Goal: Navigation & Orientation: Find specific page/section

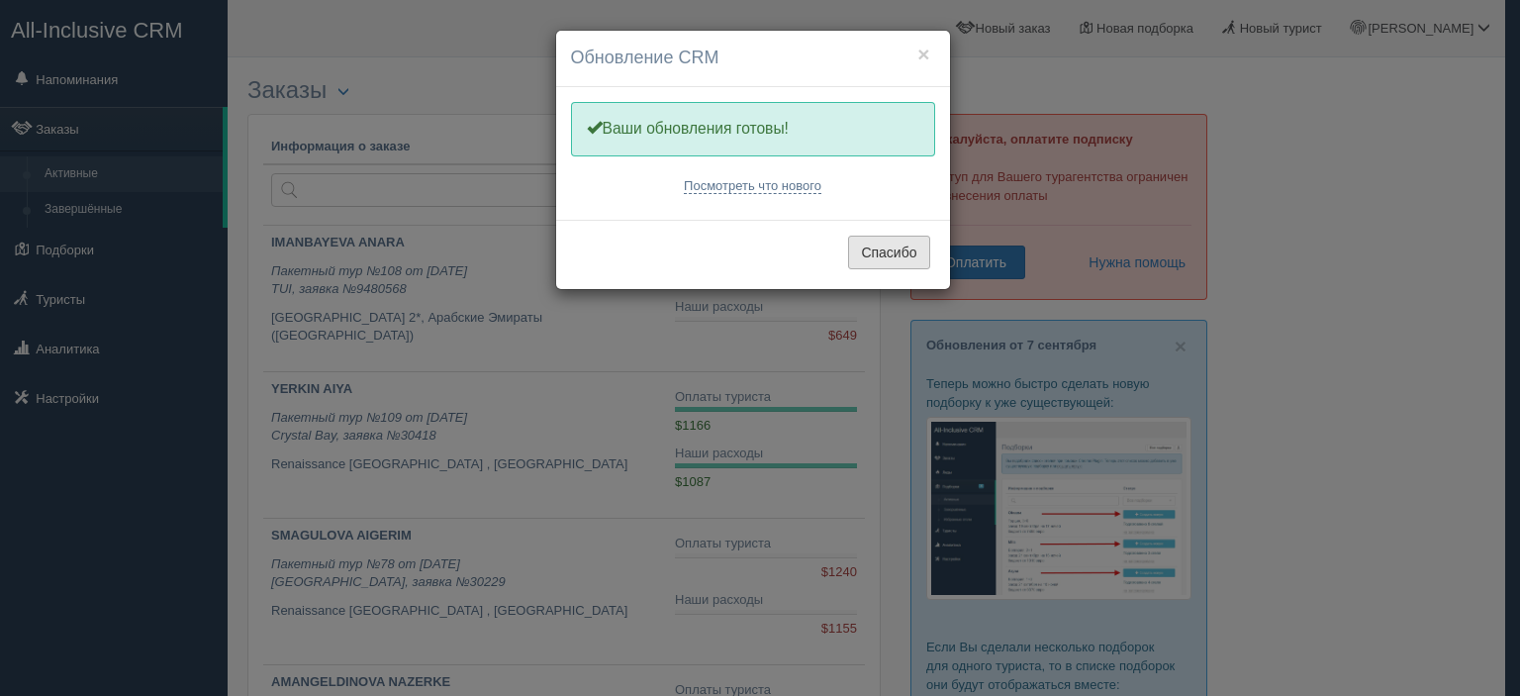
click at [877, 263] on button "Спасибо" at bounding box center [888, 253] width 81 height 34
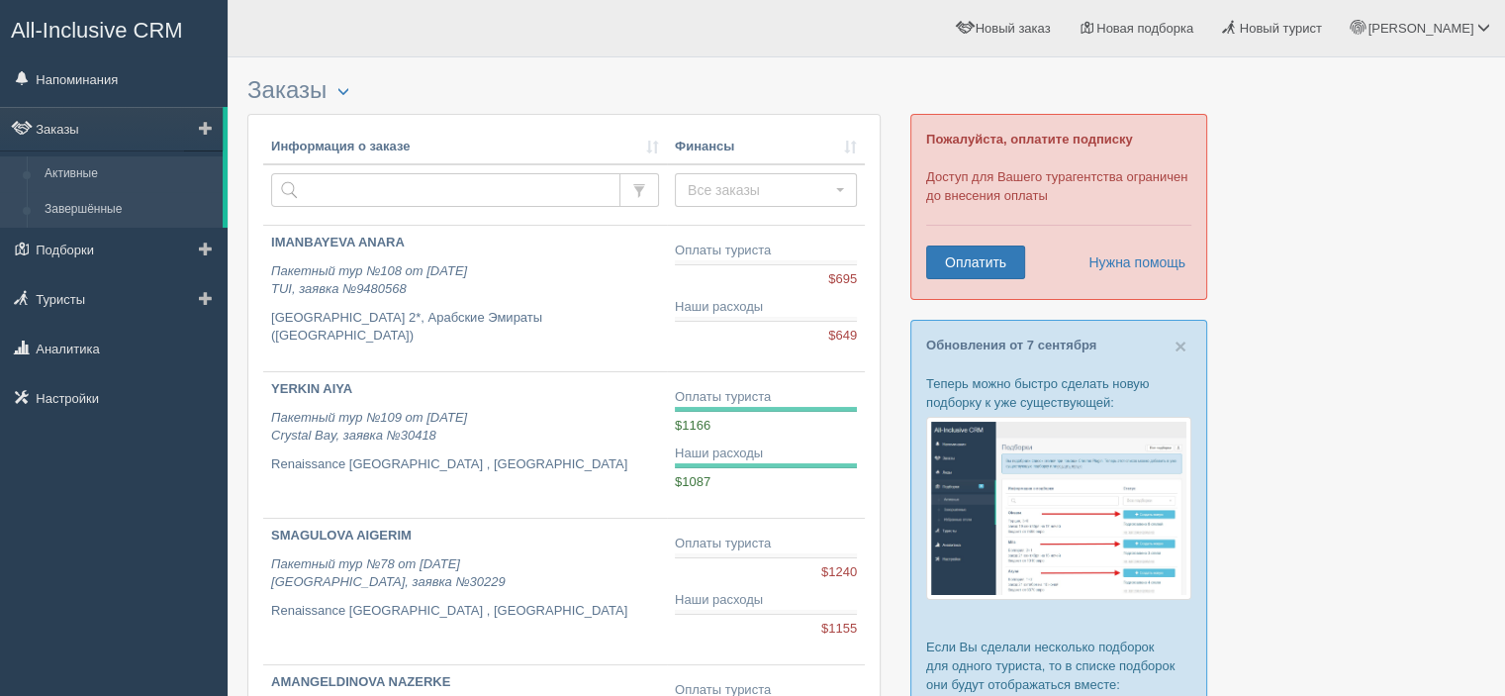
click at [54, 213] on link "Завершённые" at bounding box center [129, 210] width 187 height 36
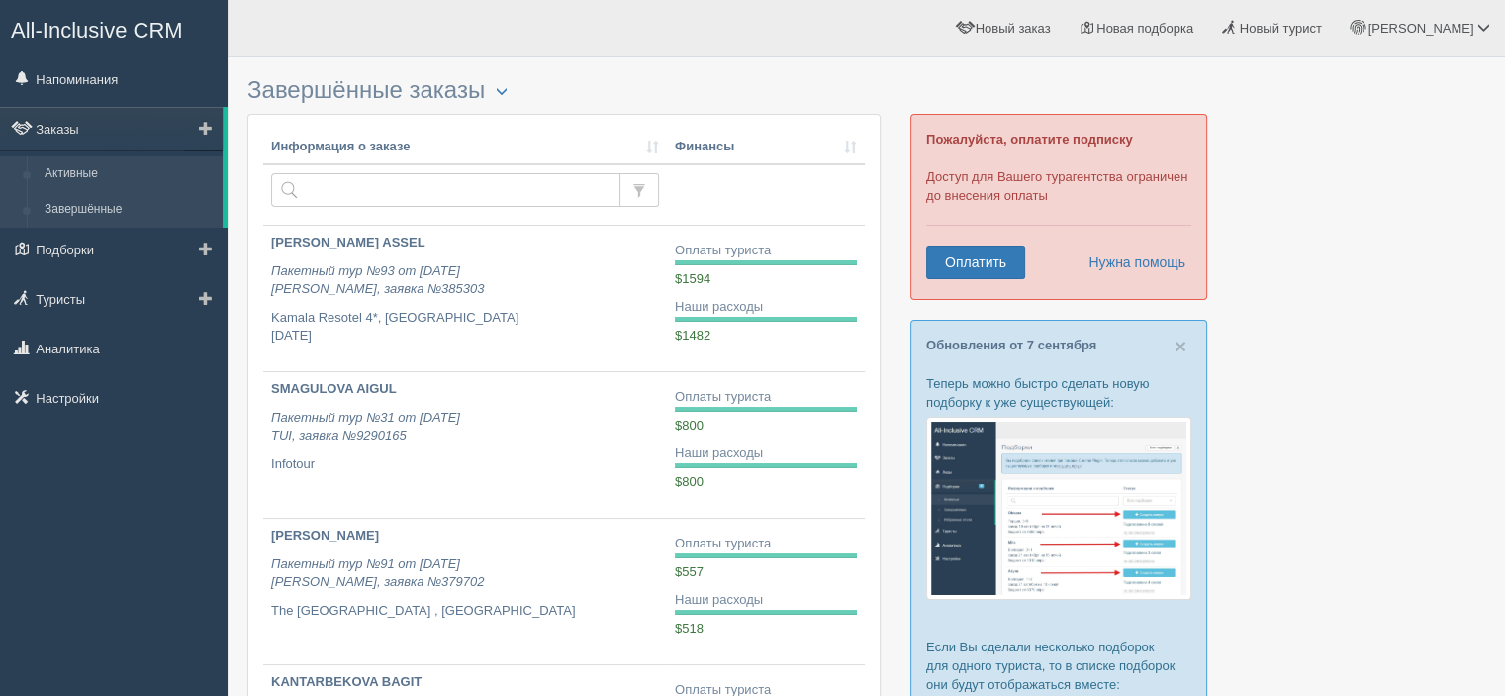
click at [111, 184] on link "Активные" at bounding box center [129, 174] width 187 height 36
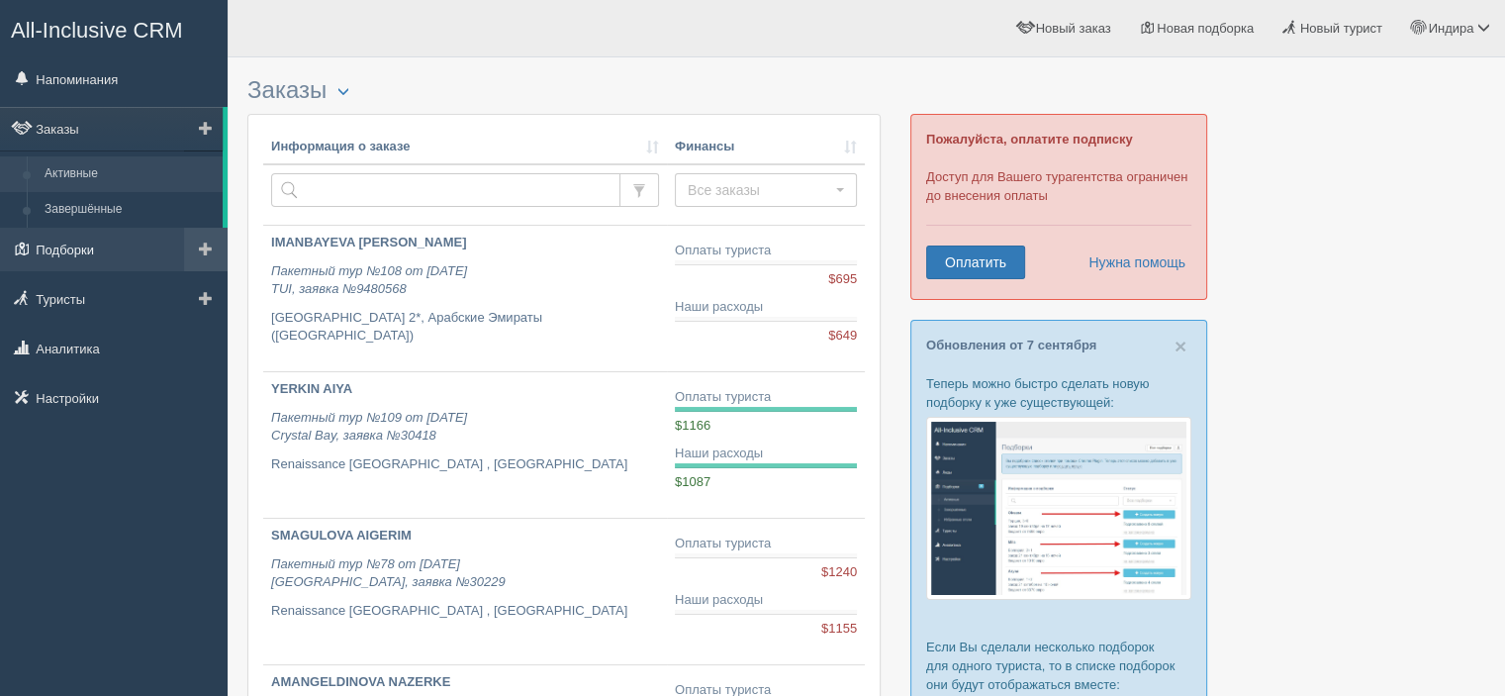
click at [107, 248] on link "Подборки" at bounding box center [114, 250] width 228 height 44
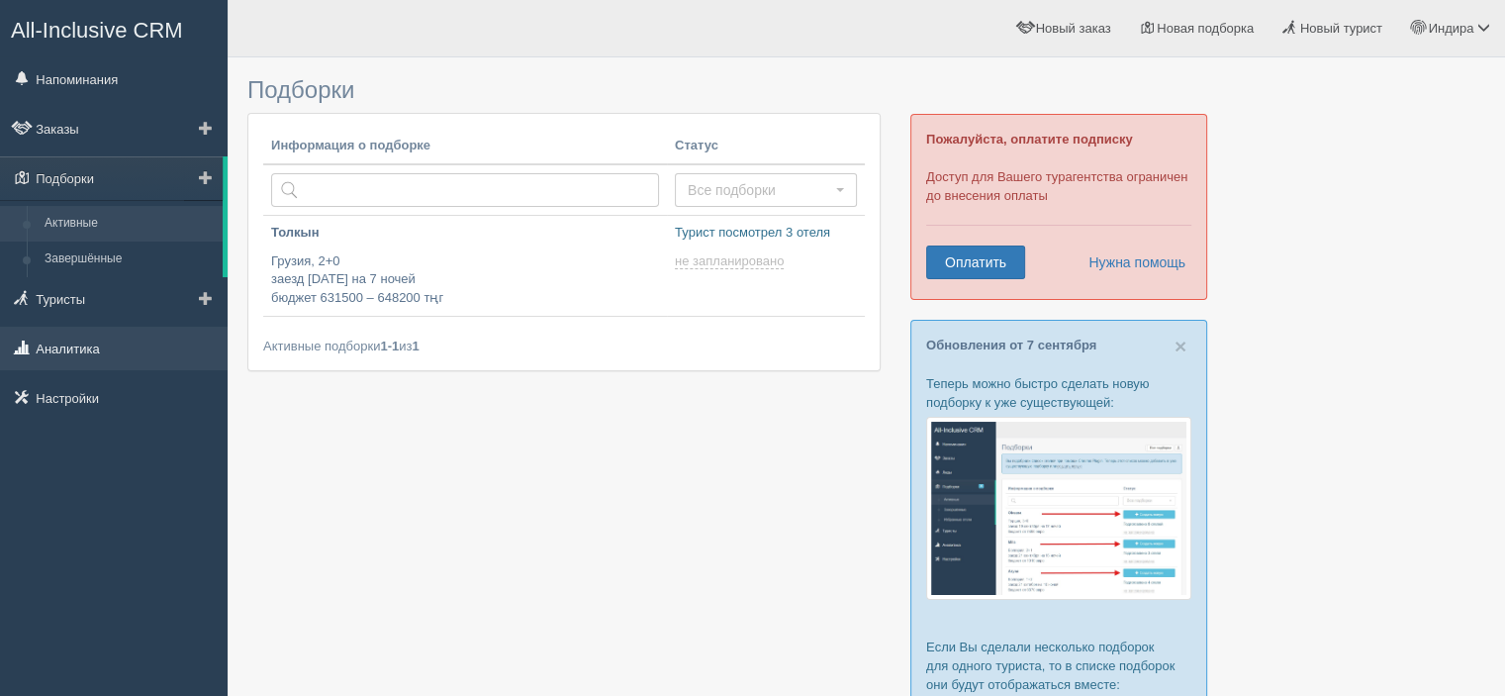
click at [117, 350] on link "Аналитика" at bounding box center [114, 349] width 228 height 44
